Goal: Task Accomplishment & Management: Manage account settings

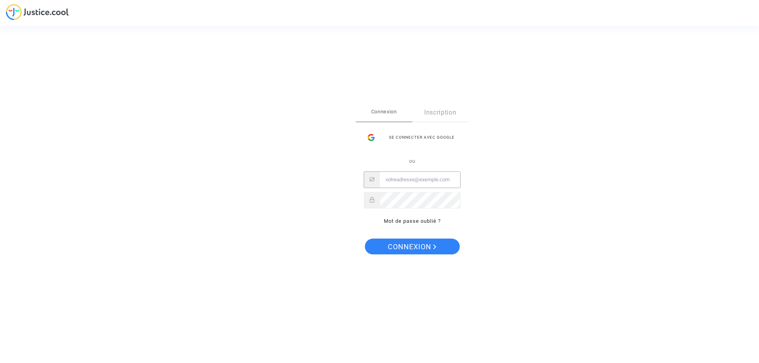
click at [418, 176] on input "Email" at bounding box center [420, 180] width 80 height 16
paste input "[EMAIL_ADDRESS][DOMAIN_NAME]"
type input "[EMAIL_ADDRESS][DOMAIN_NAME]"
click at [385, 244] on button "Connexion" at bounding box center [412, 247] width 95 height 16
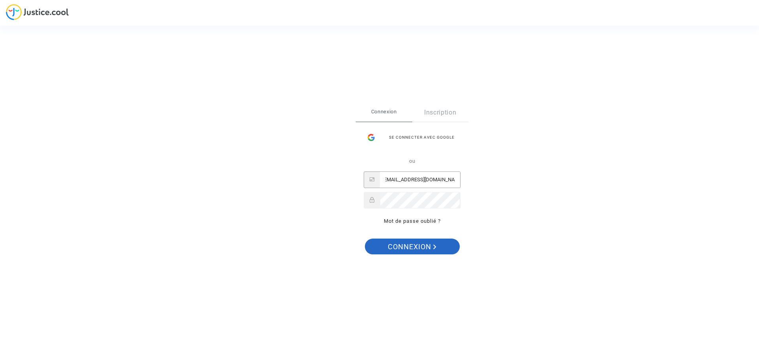
scroll to position [0, 0]
